Goal: Task Accomplishment & Management: Manage account settings

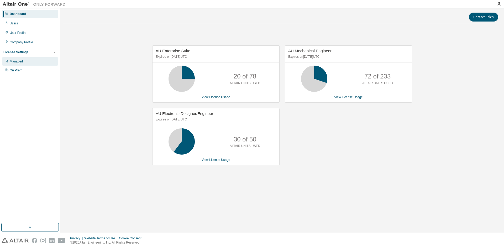
click at [21, 63] on div "Managed" at bounding box center [16, 61] width 13 height 4
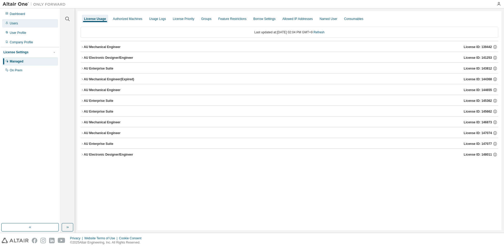
click at [23, 24] on div "Users" at bounding box center [30, 23] width 56 height 8
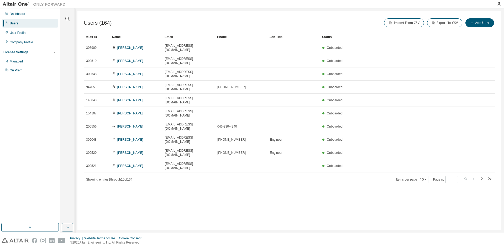
click at [178, 168] on div "Users (164) Import From CSV Export To CSV Add User Clear Load Save Save As Fiel…" at bounding box center [289, 120] width 424 height 219
click at [66, 19] on icon "button" at bounding box center [67, 19] width 6 height 6
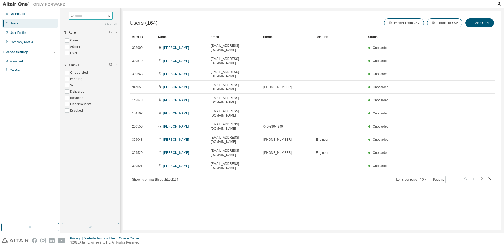
click at [82, 17] on input "text" at bounding box center [90, 15] width 31 height 5
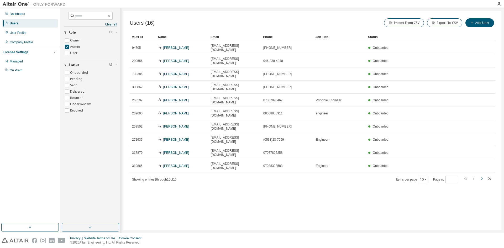
click at [480, 175] on icon "button" at bounding box center [481, 178] width 6 height 6
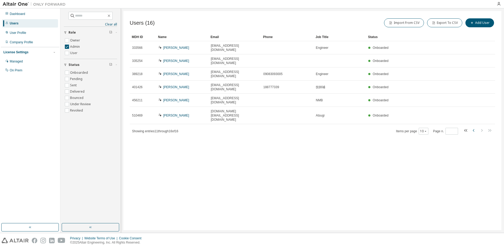
click at [473, 129] on icon "button" at bounding box center [473, 130] width 2 height 3
type input "*"
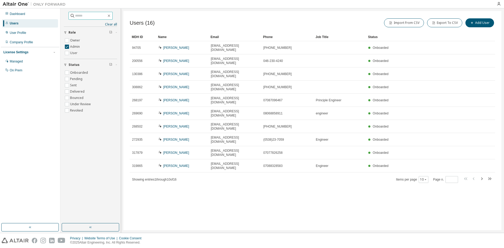
click at [79, 16] on input "text" at bounding box center [90, 15] width 31 height 5
type input "*********"
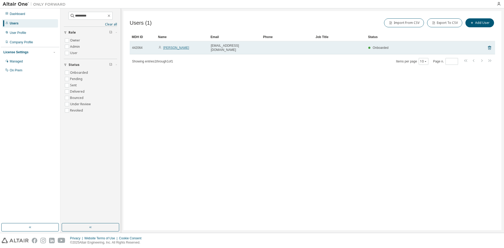
click at [175, 46] on link "[PERSON_NAME]" at bounding box center [176, 48] width 26 height 4
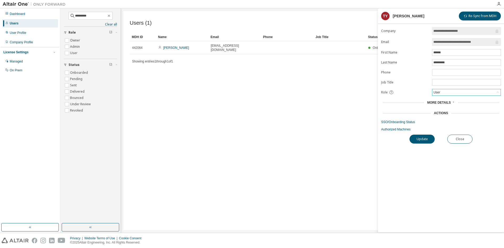
click at [445, 93] on div "User" at bounding box center [466, 92] width 68 height 6
click at [444, 99] on li "Admin" at bounding box center [465, 99] width 67 height 7
click at [424, 139] on button "Update" at bounding box center [421, 139] width 25 height 9
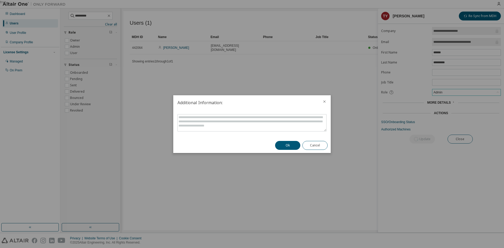
click at [325, 101] on icon "close" at bounding box center [324, 101] width 4 height 4
click at [322, 147] on button "Cancel" at bounding box center [314, 145] width 25 height 9
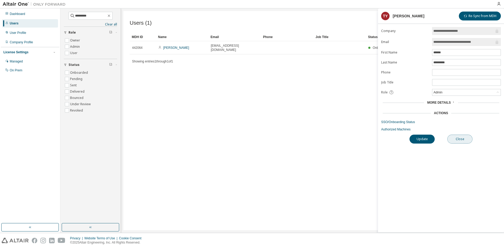
click at [460, 139] on button "Close" at bounding box center [459, 139] width 25 height 9
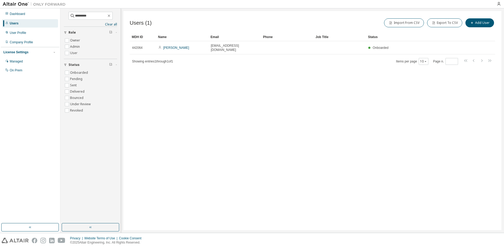
click at [243, 129] on div "Users (1) Import From CSV Export To CSV Add User Clear Load Save Save As Field …" at bounding box center [312, 120] width 378 height 219
click at [111, 16] on icon "button" at bounding box center [109, 16] width 4 height 4
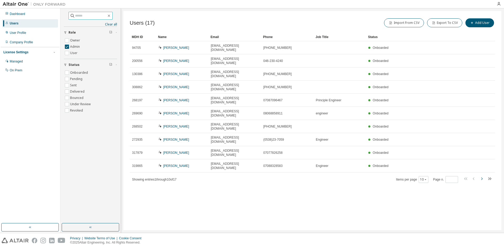
click at [483, 175] on icon "button" at bounding box center [481, 178] width 6 height 6
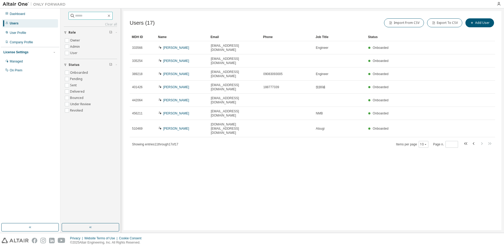
type input "*"
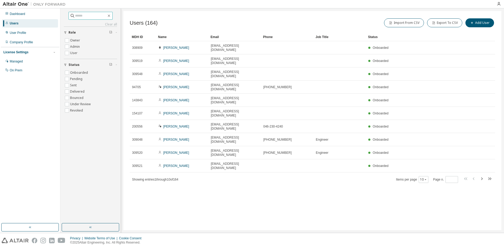
click at [165, 168] on div "Users (164) Import From CSV Export To CSV Add User Clear Load Save Save As Fiel…" at bounding box center [312, 120] width 378 height 219
click at [22, 17] on div "Dashboard" at bounding box center [30, 14] width 56 height 8
